Goal: Find specific page/section: Find specific page/section

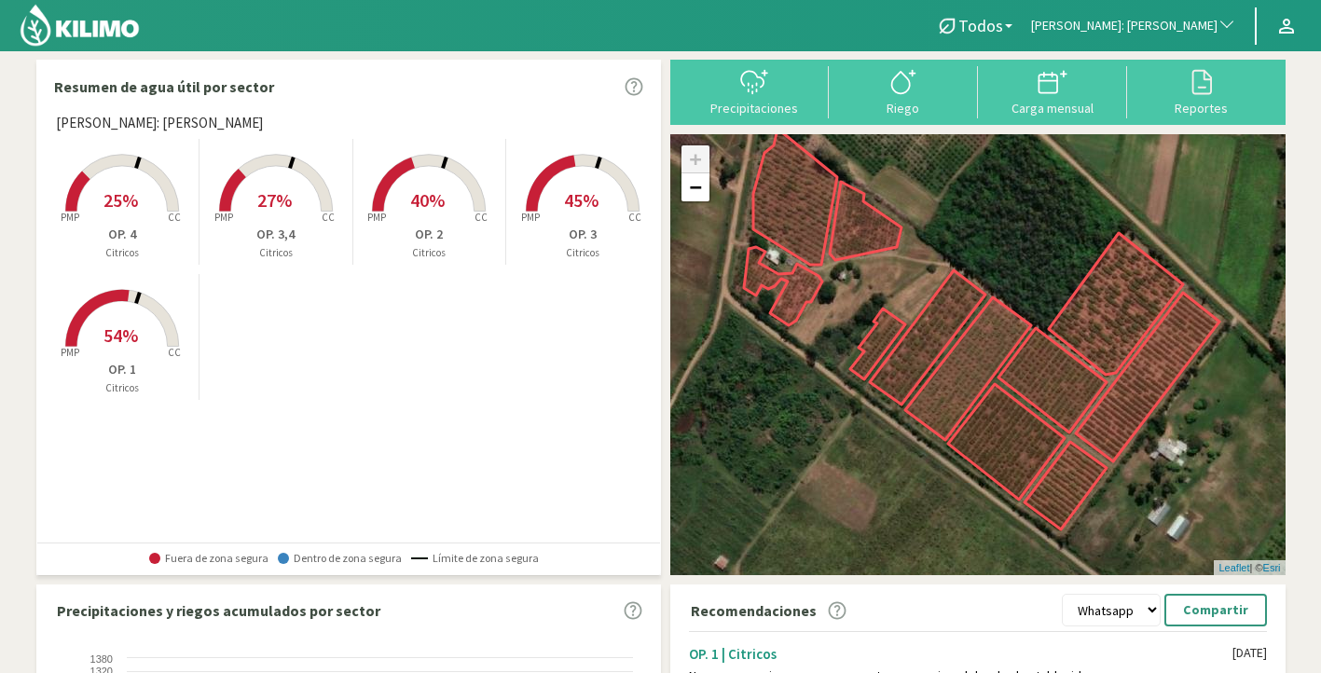
click at [1158, 30] on span "[PERSON_NAME]: [PERSON_NAME]" at bounding box center [1124, 26] width 186 height 19
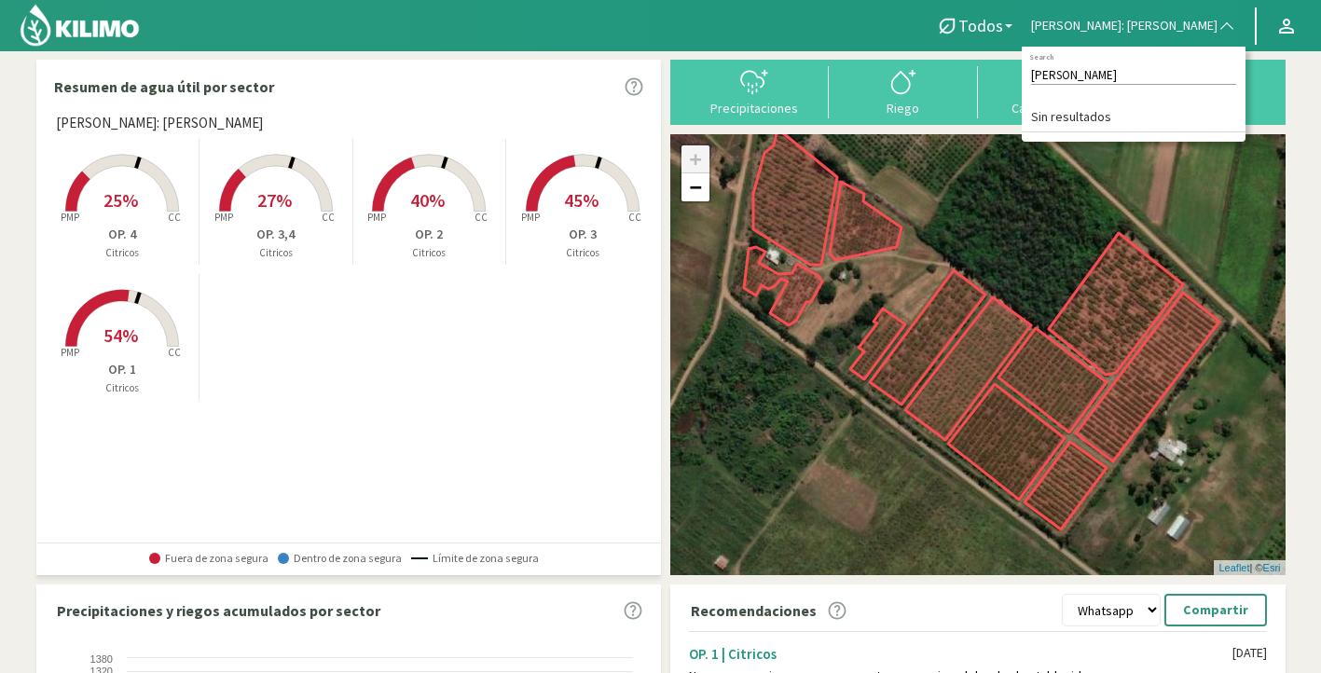
type input "[PERSON_NAME]"
click at [1155, 76] on input "[PERSON_NAME]" at bounding box center [1133, 75] width 205 height 20
drag, startPoint x: 1155, startPoint y: 76, endPoint x: 1039, endPoint y: 78, distance: 116.6
click at [1039, 78] on div "Todos Todos Citricos [PERSON_NAME]: [PERSON_NAME] [PERSON_NAME] Search Sin resu…" at bounding box center [660, 553] width 1321 height 1106
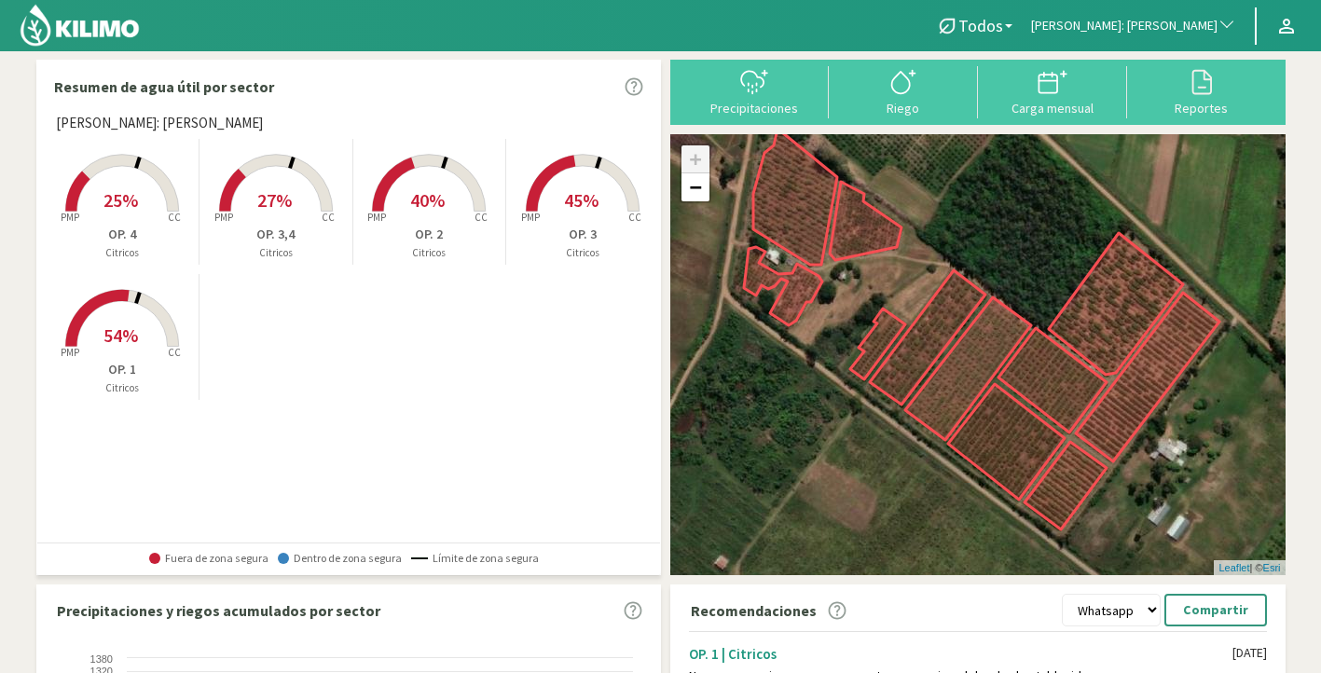
click at [1102, 22] on span "[PERSON_NAME]: [PERSON_NAME]" at bounding box center [1124, 26] width 186 height 19
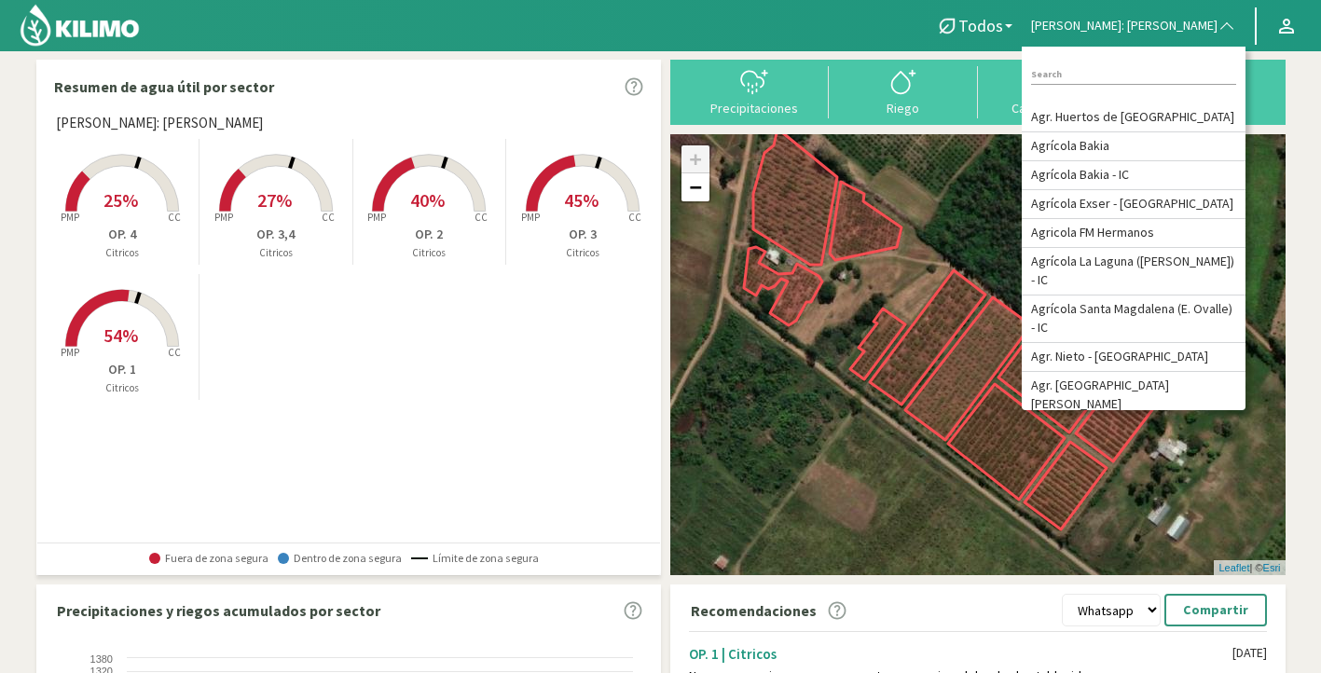
click at [1116, 69] on input at bounding box center [1133, 75] width 205 height 20
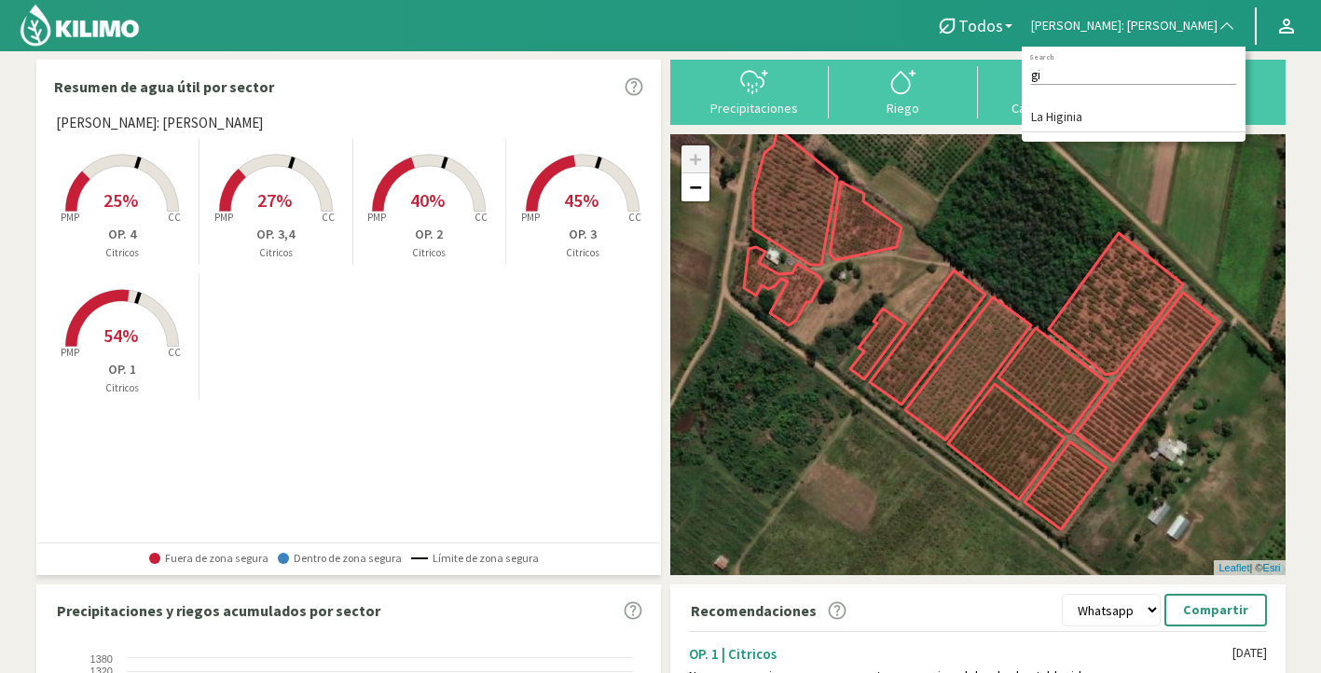
click at [1120, 70] on input "gi" at bounding box center [1133, 75] width 205 height 20
type input "g"
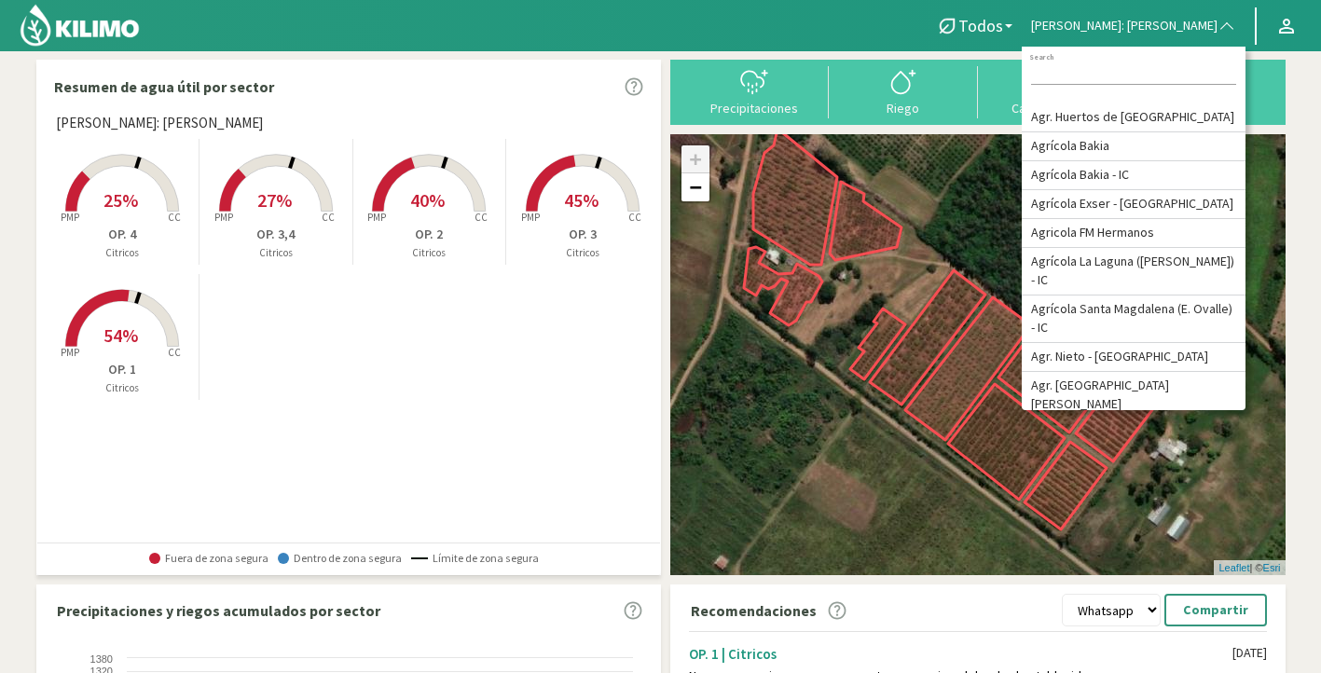
click at [1155, 69] on input at bounding box center [1133, 75] width 205 height 20
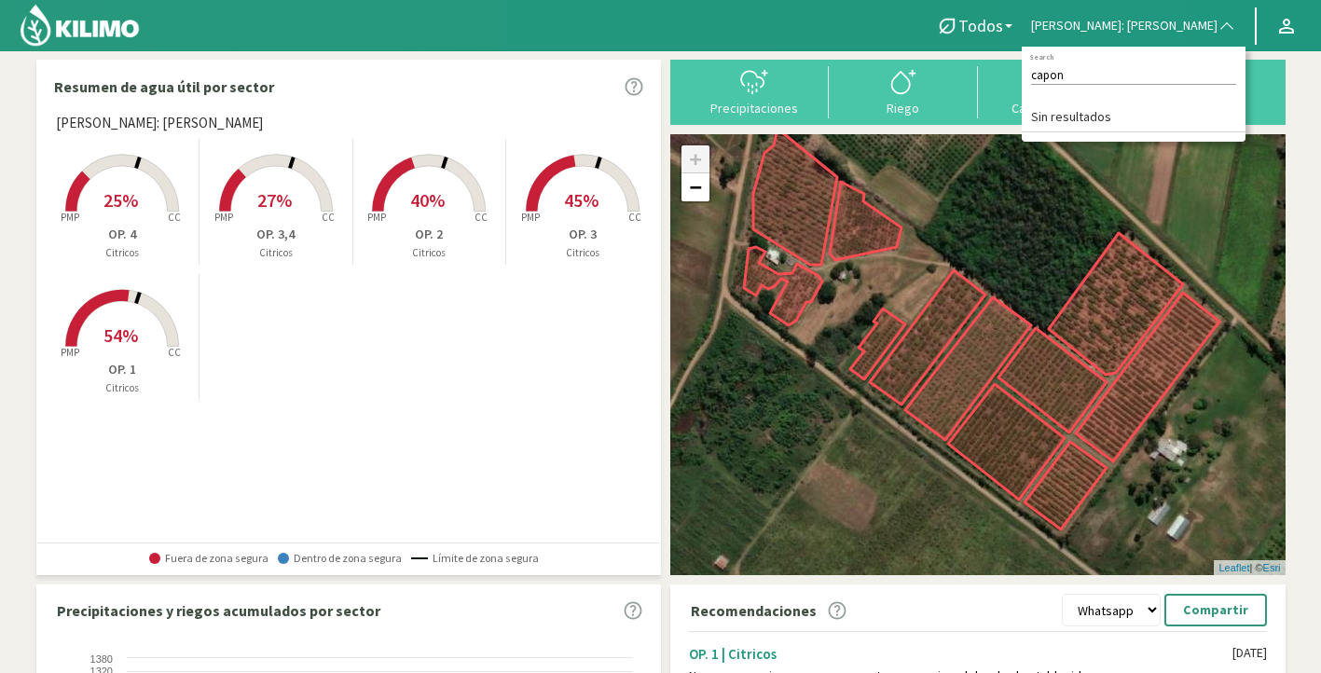
type input "[PERSON_NAME]"
click at [1156, 70] on input "[PERSON_NAME]" at bounding box center [1133, 75] width 205 height 20
drag, startPoint x: 1156, startPoint y: 70, endPoint x: 1033, endPoint y: 70, distance: 123.1
click at [1033, 70] on div "Todos Todos Citricos [PERSON_NAME]: [PERSON_NAME] [PERSON_NAME] Search Sin resu…" at bounding box center [660, 553] width 1321 height 1106
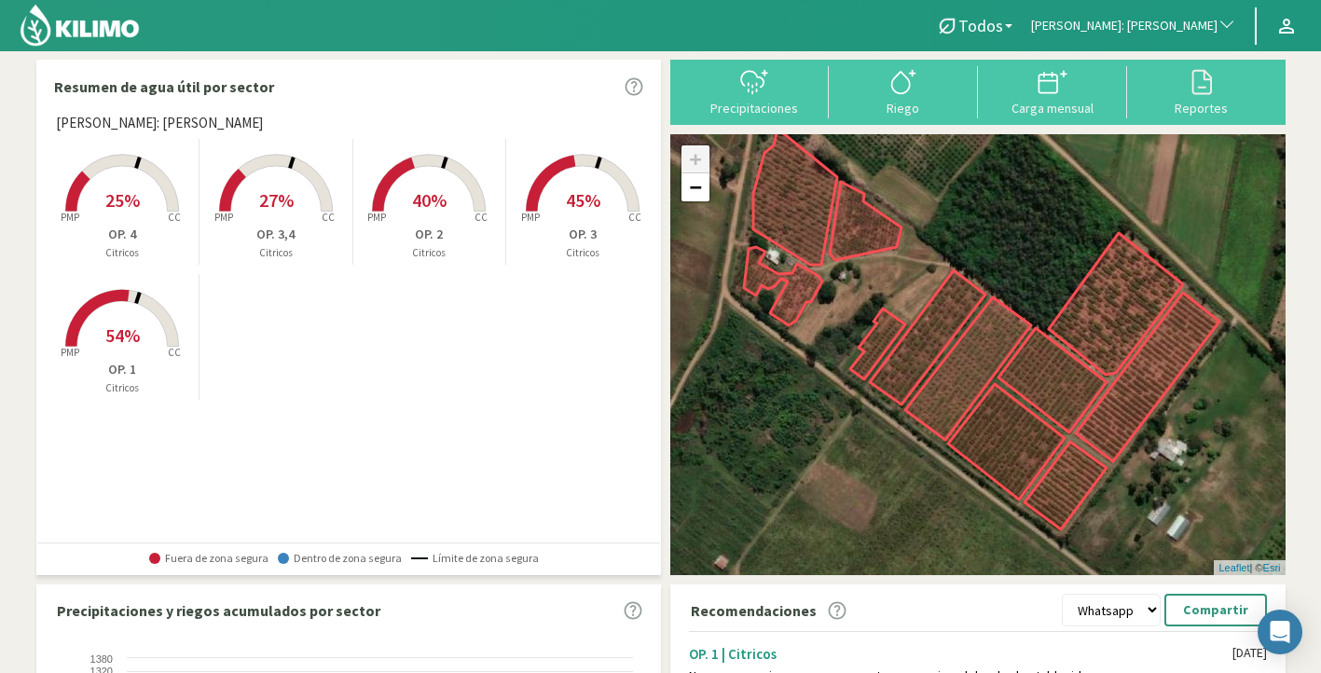
click at [1154, 22] on span "[PERSON_NAME]: [PERSON_NAME]" at bounding box center [1124, 26] width 186 height 19
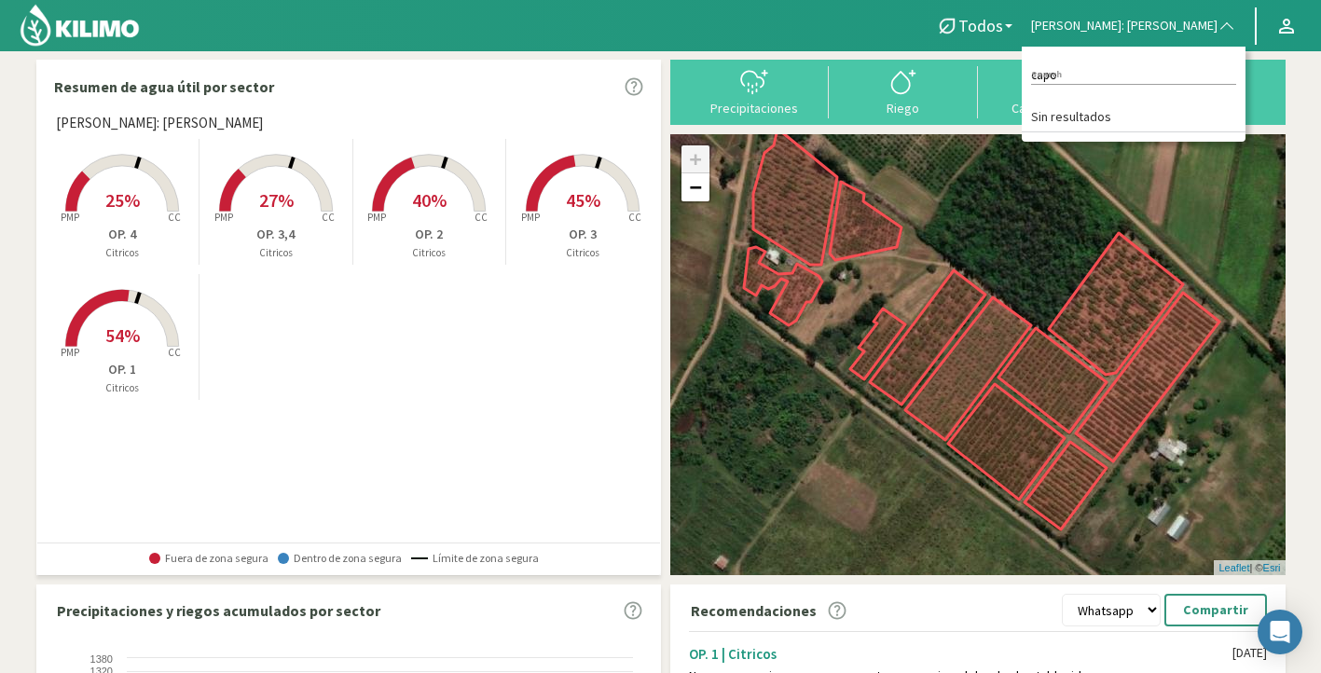
type input "capon"
drag, startPoint x: 1131, startPoint y: 74, endPoint x: 1059, endPoint y: 71, distance: 71.8
click at [1059, 71] on div "Todos Todos Citricos Guarino: Aguiñagalde capon Search Sin resultados Todos Gua…" at bounding box center [660, 553] width 1321 height 1106
